Goal: Information Seeking & Learning: Understand process/instructions

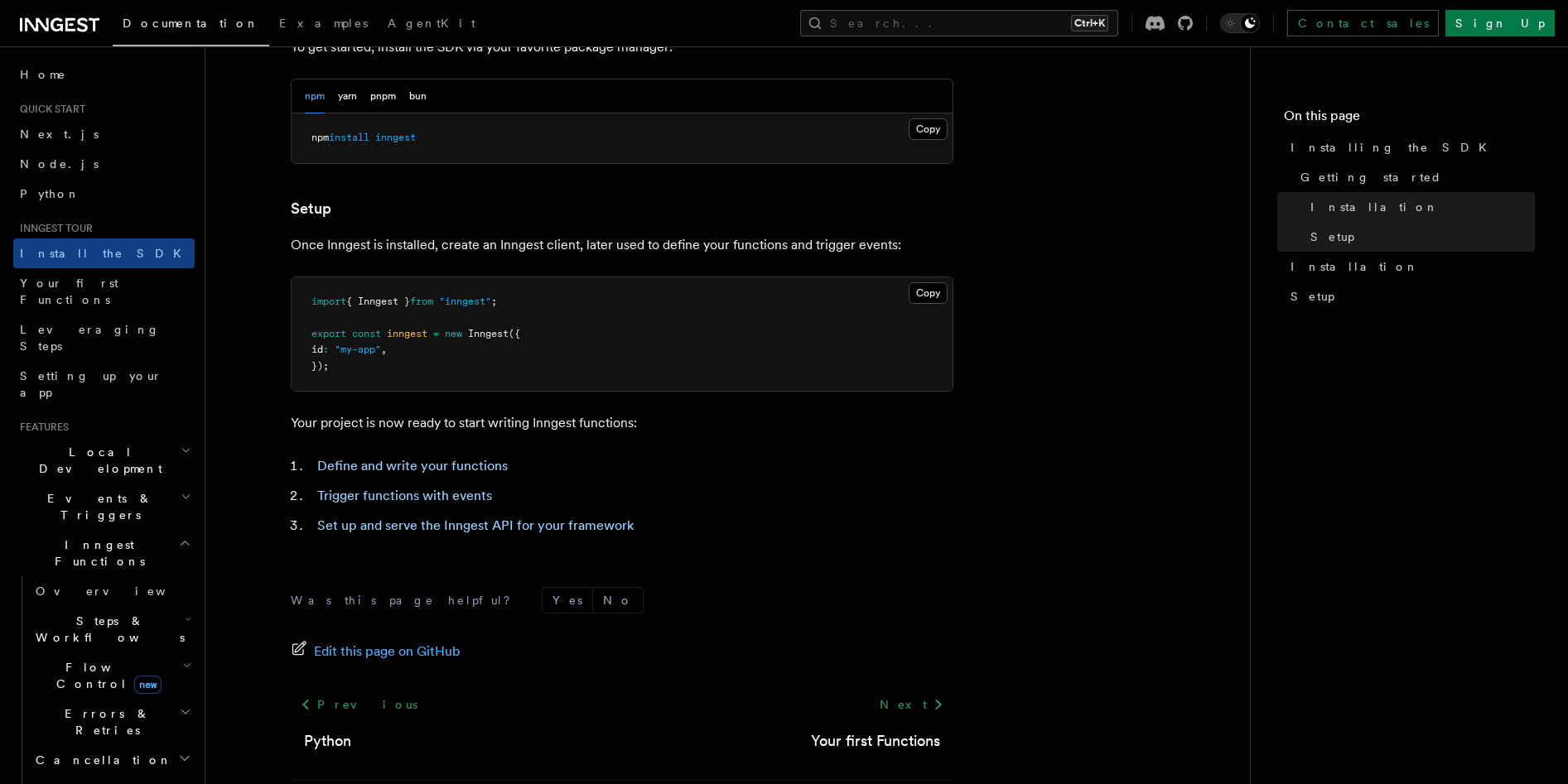
scroll to position [509, 0]
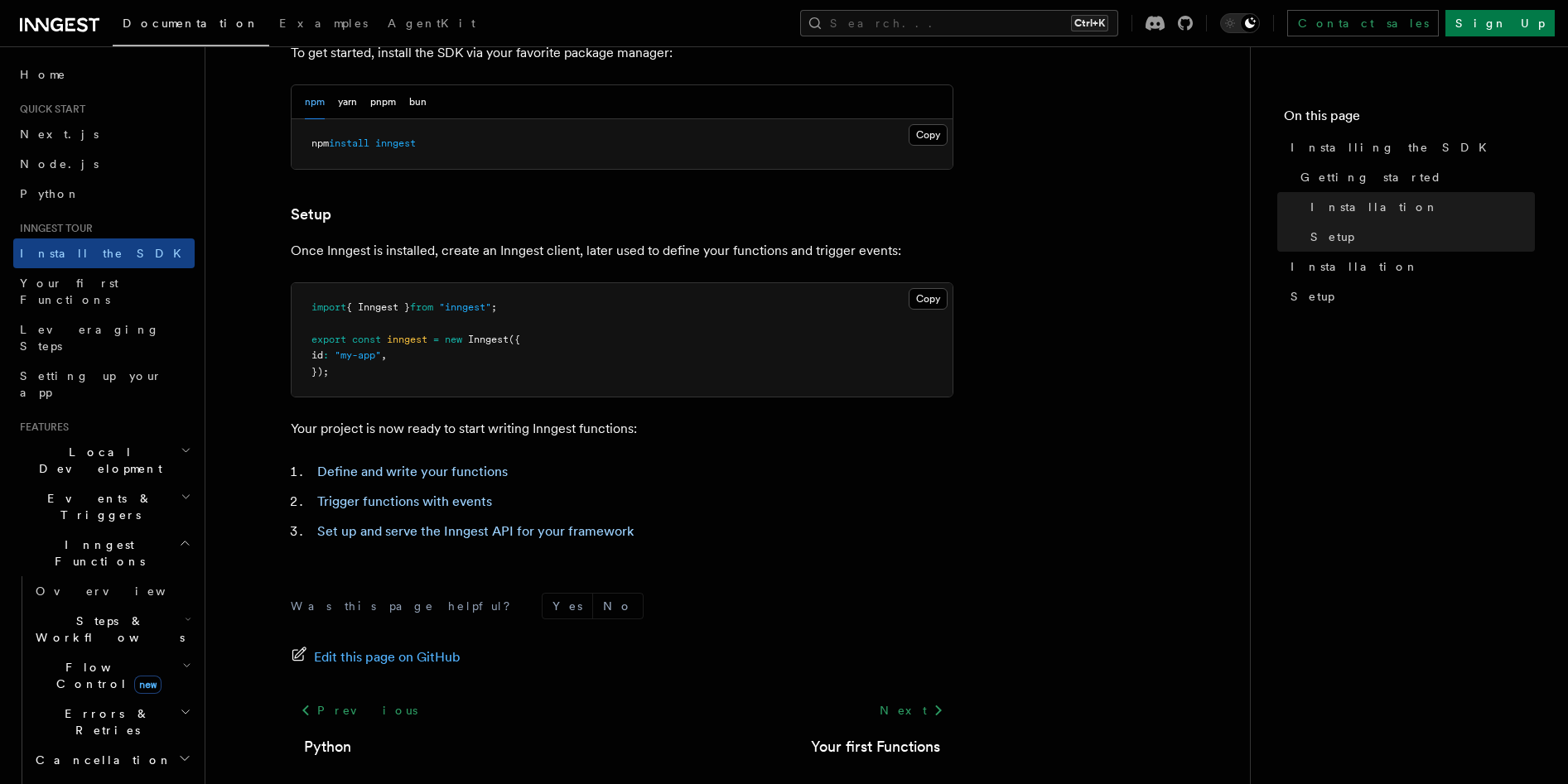
click at [76, 444] on span "Local Development" at bounding box center [97, 460] width 168 height 33
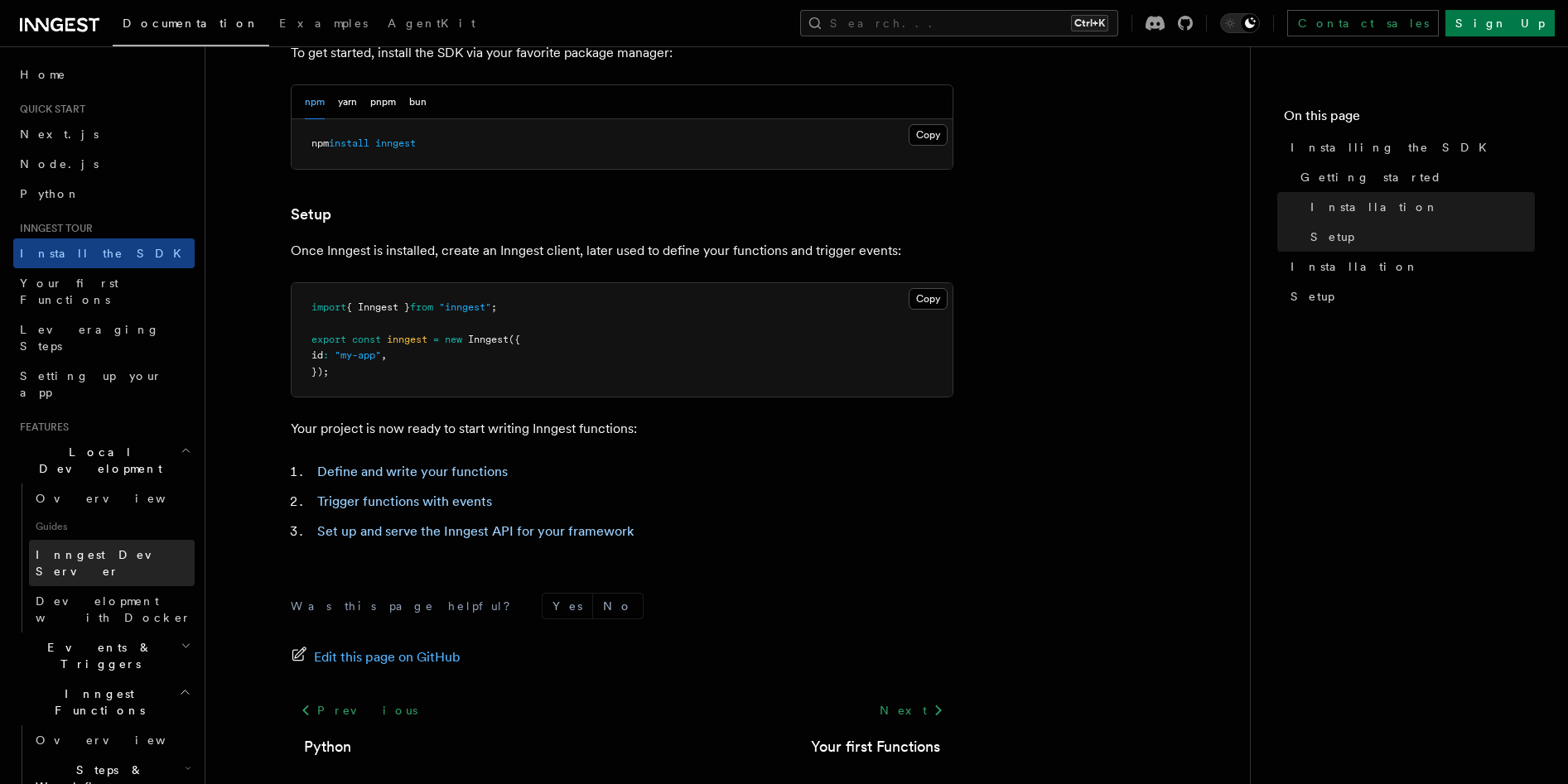
click at [94, 548] on span "Inngest Dev Server" at bounding box center [107, 563] width 142 height 30
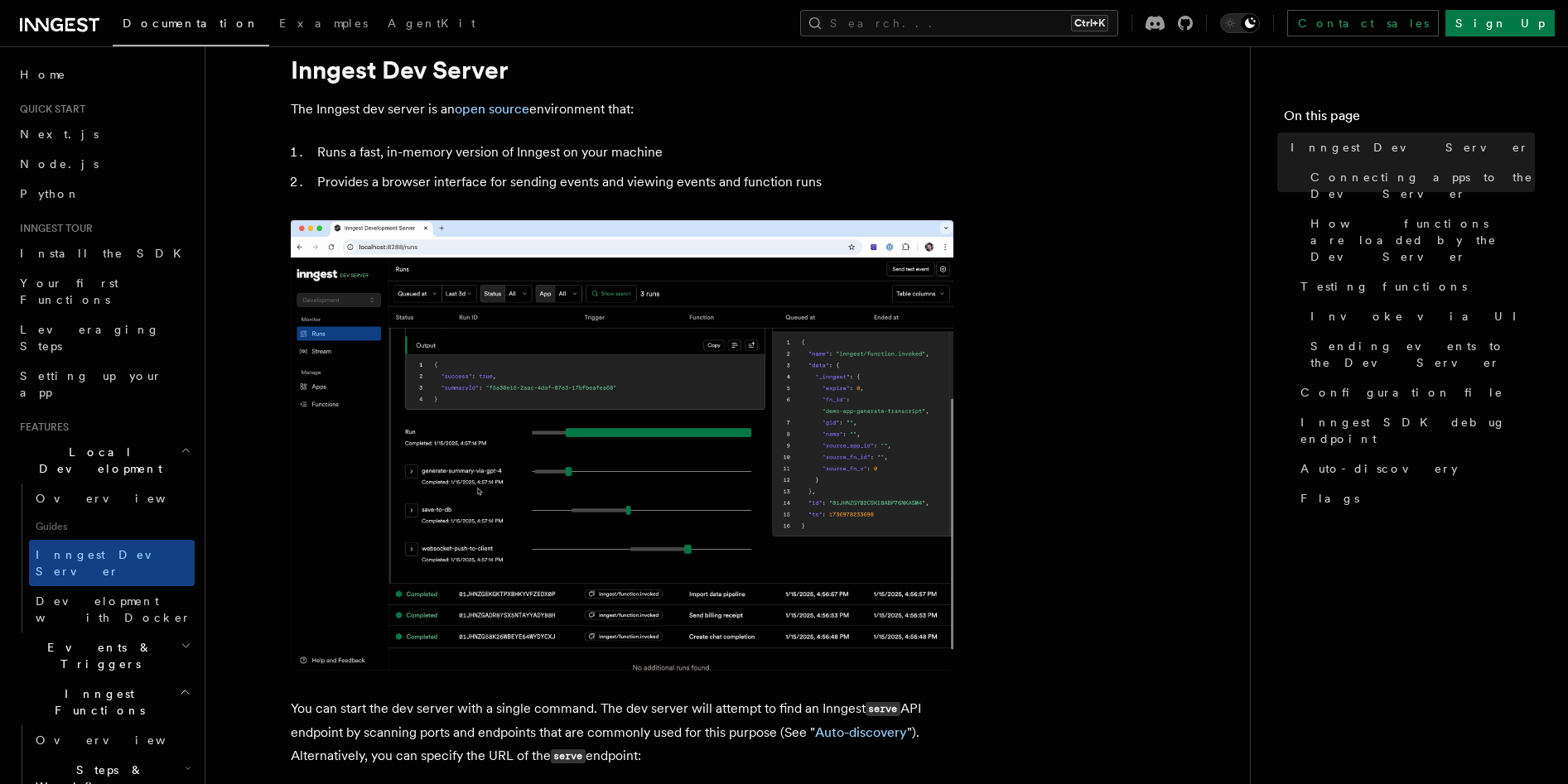
scroll to position [56, 0]
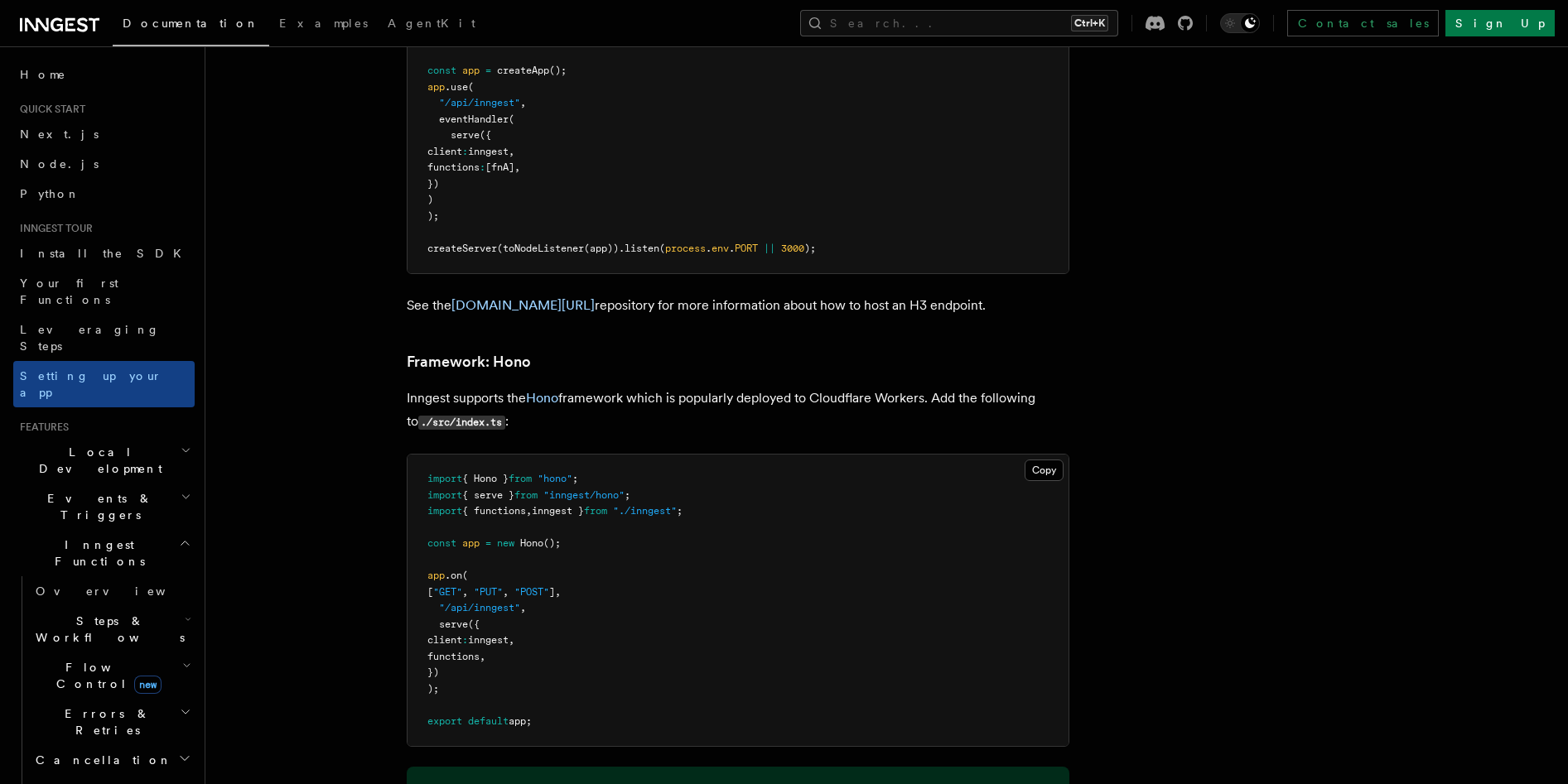
scroll to position [7846, 0]
drag, startPoint x: 454, startPoint y: 638, endPoint x: 421, endPoint y: 528, distance: 114.8
click at [421, 528] on pre "import { Hono } from "hono" ; import { serve } from "inngest/hono" ; import { f…" at bounding box center [738, 599] width 661 height 292
drag, startPoint x: 577, startPoint y: 541, endPoint x: 378, endPoint y: 545, distance: 199.0
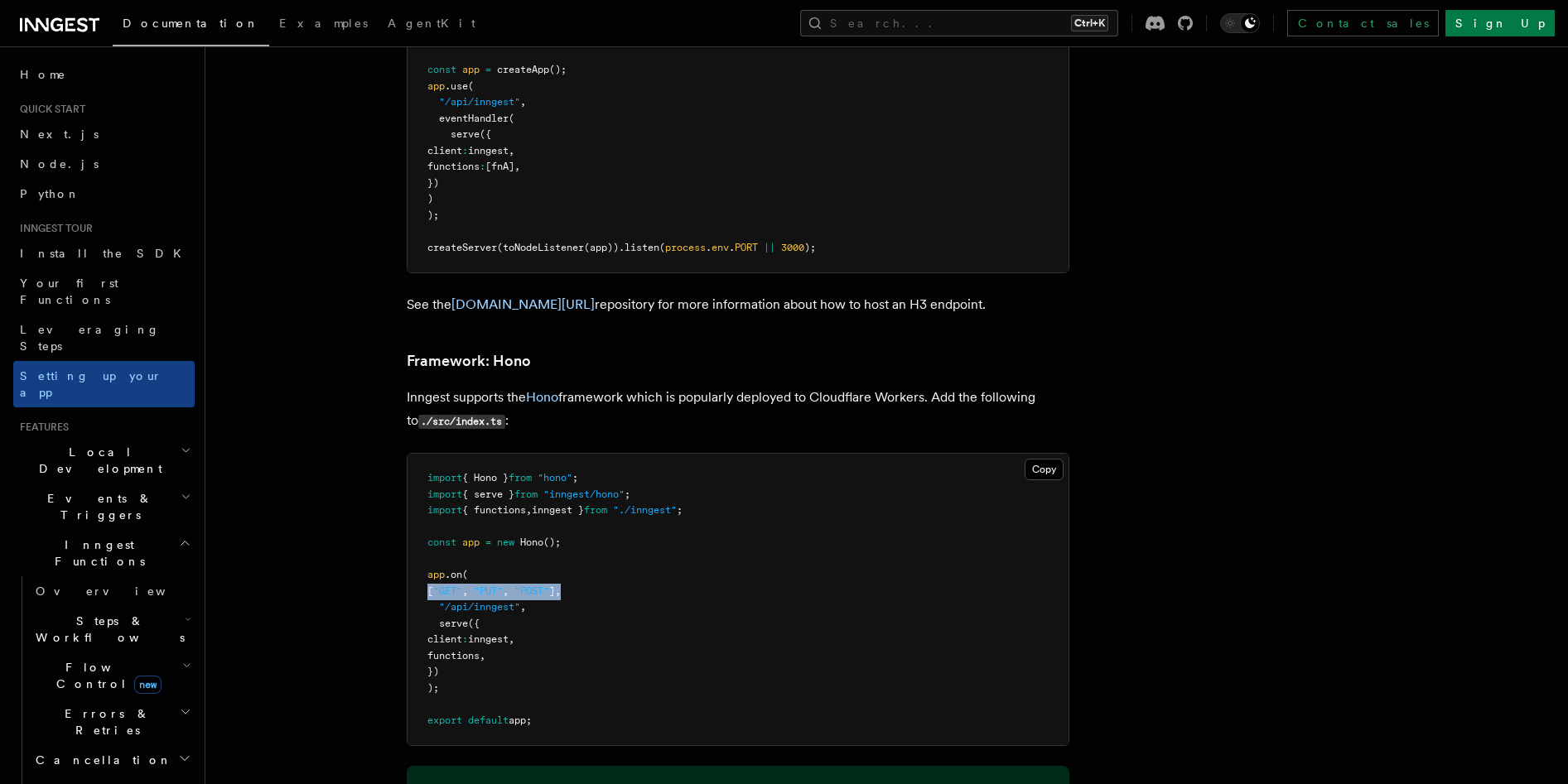
copy span "[ "GET" , "PUT" , "POST" ] ,"
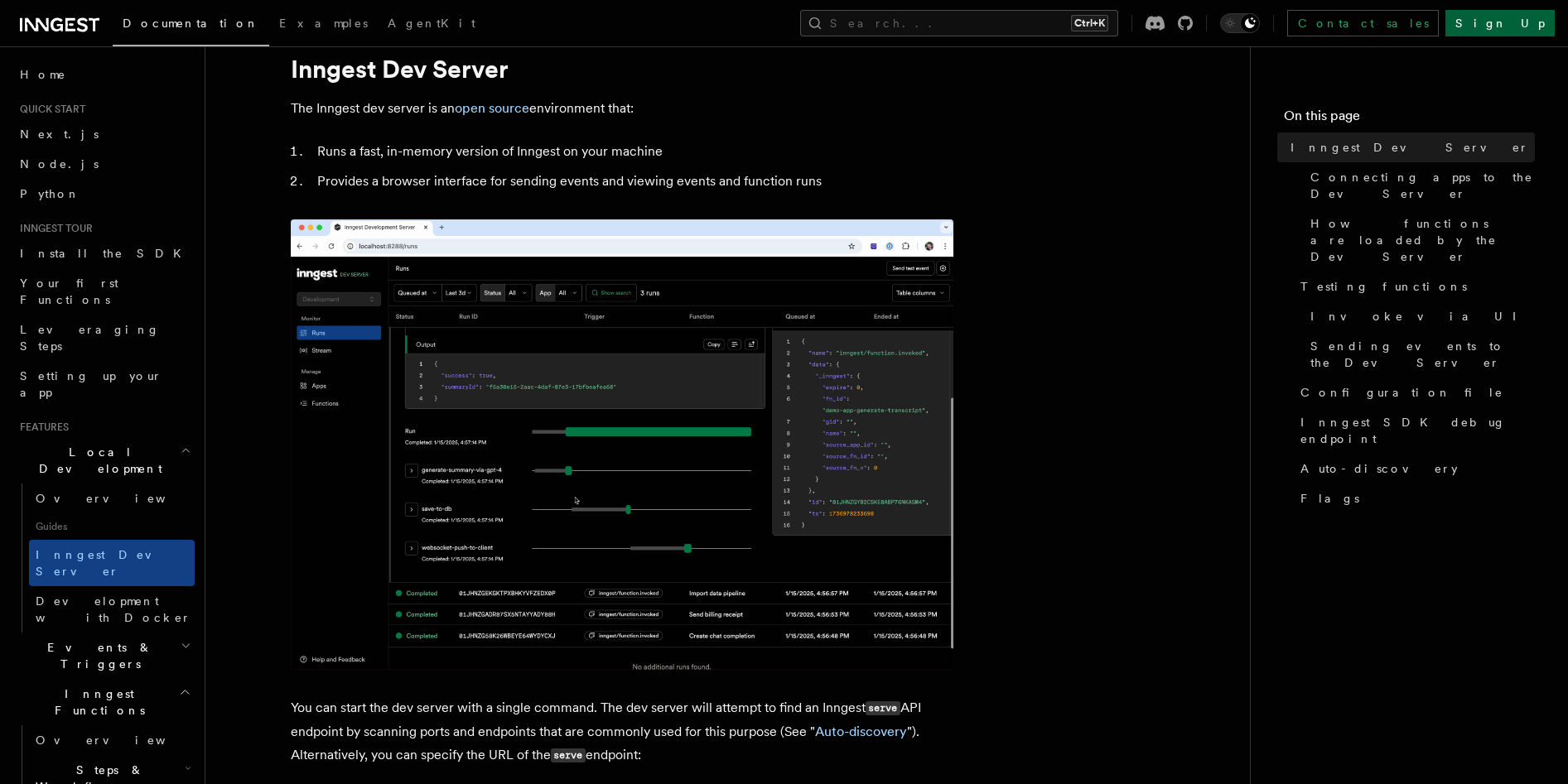
click at [1534, 17] on link "Sign Up" at bounding box center [1500, 23] width 109 height 27
